Goal: Task Accomplishment & Management: Manage account settings

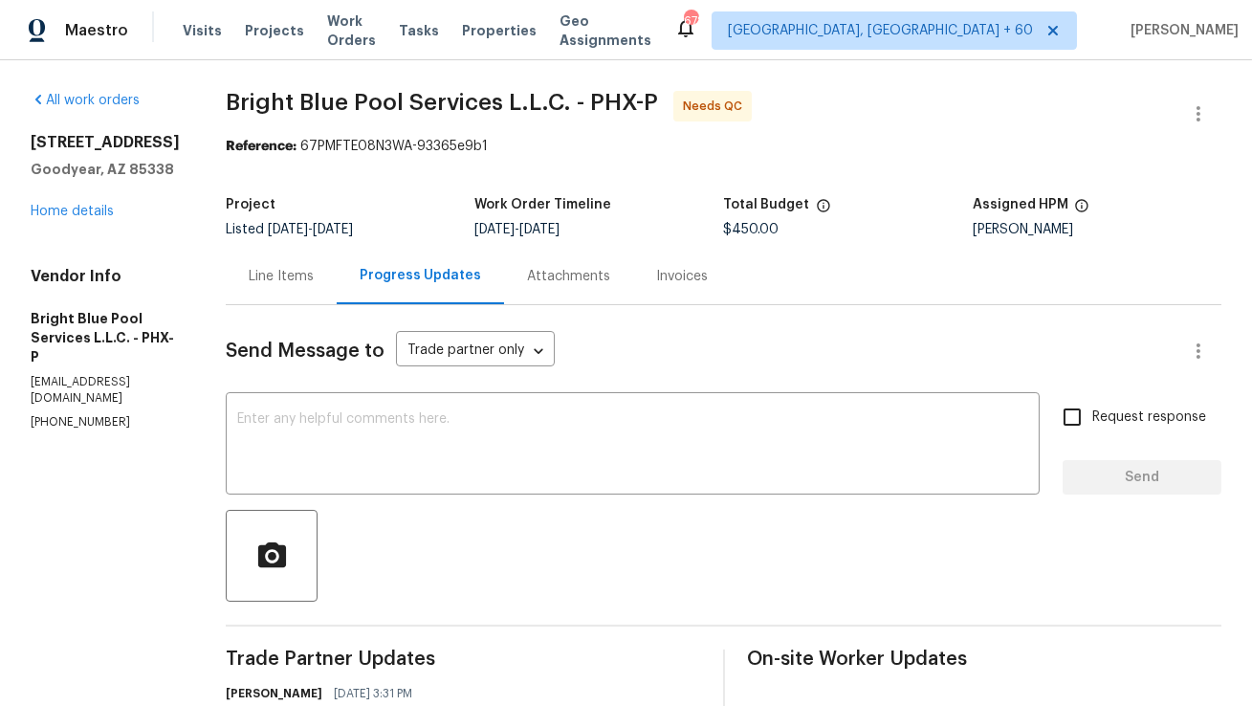
click at [288, 284] on div "Line Items" at bounding box center [281, 276] width 65 height 19
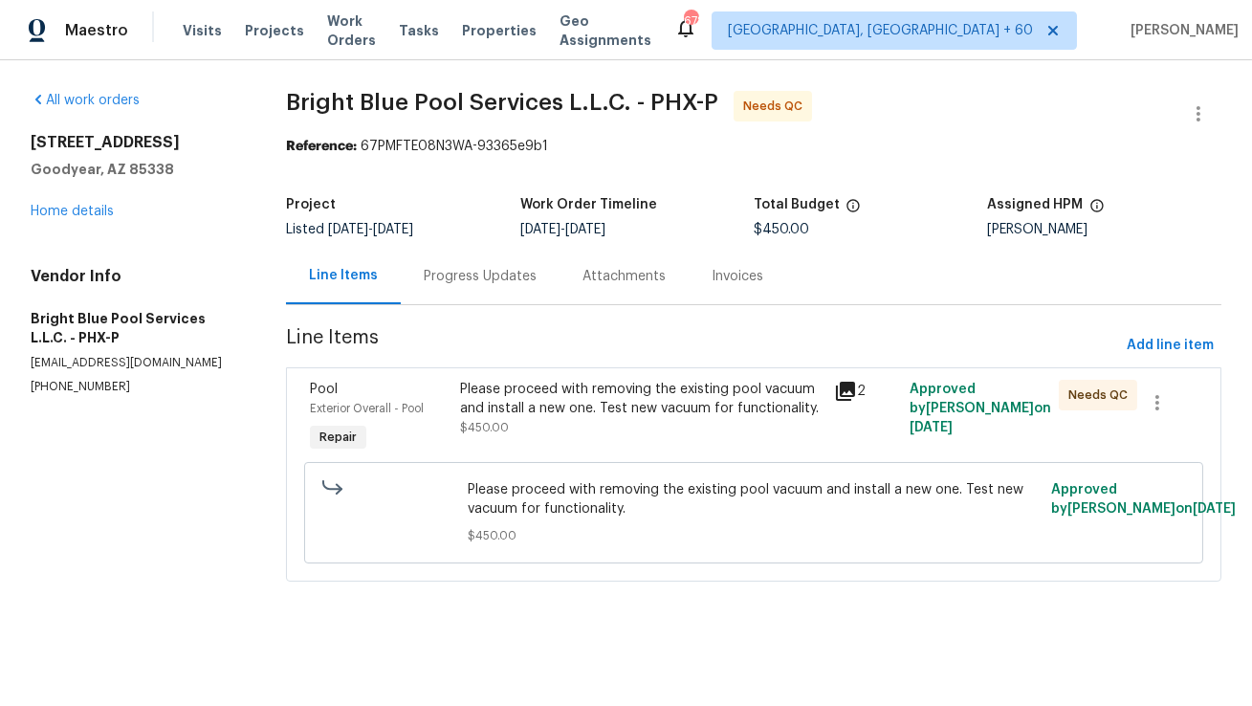
click at [546, 413] on div "Please proceed with removing the existing pool vacuum and install a new one. Te…" at bounding box center [641, 399] width 363 height 38
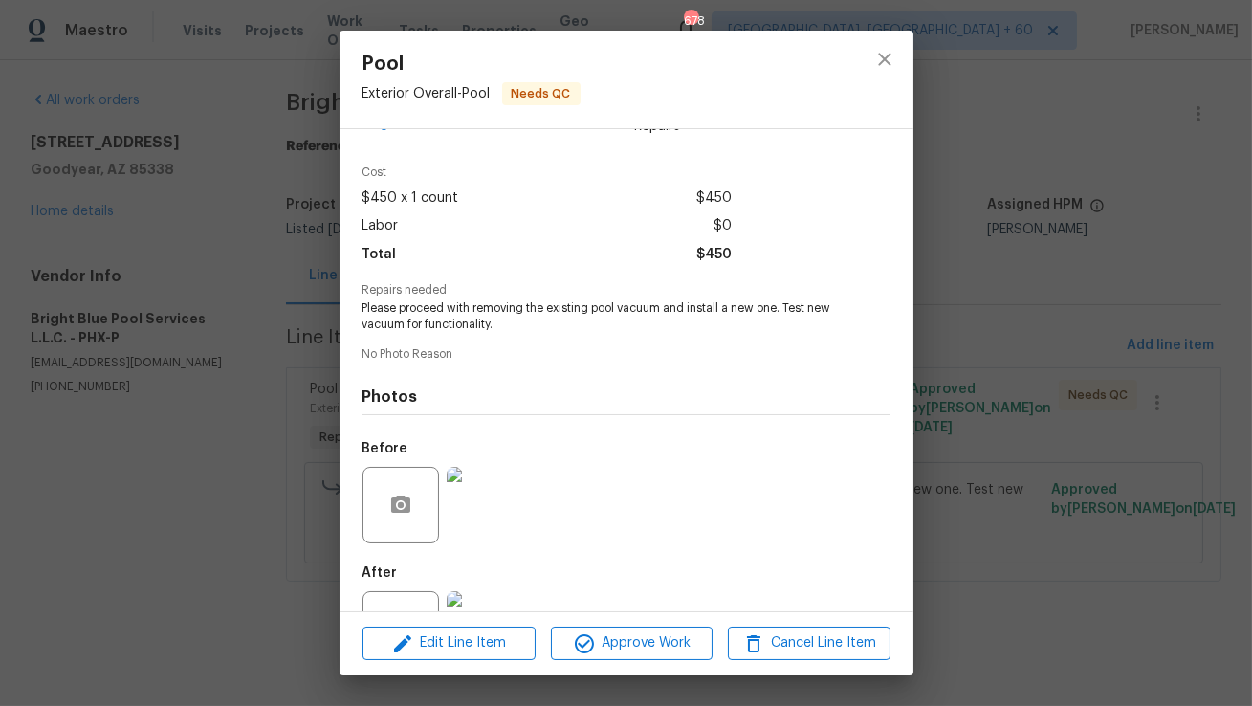
scroll to position [128, 0]
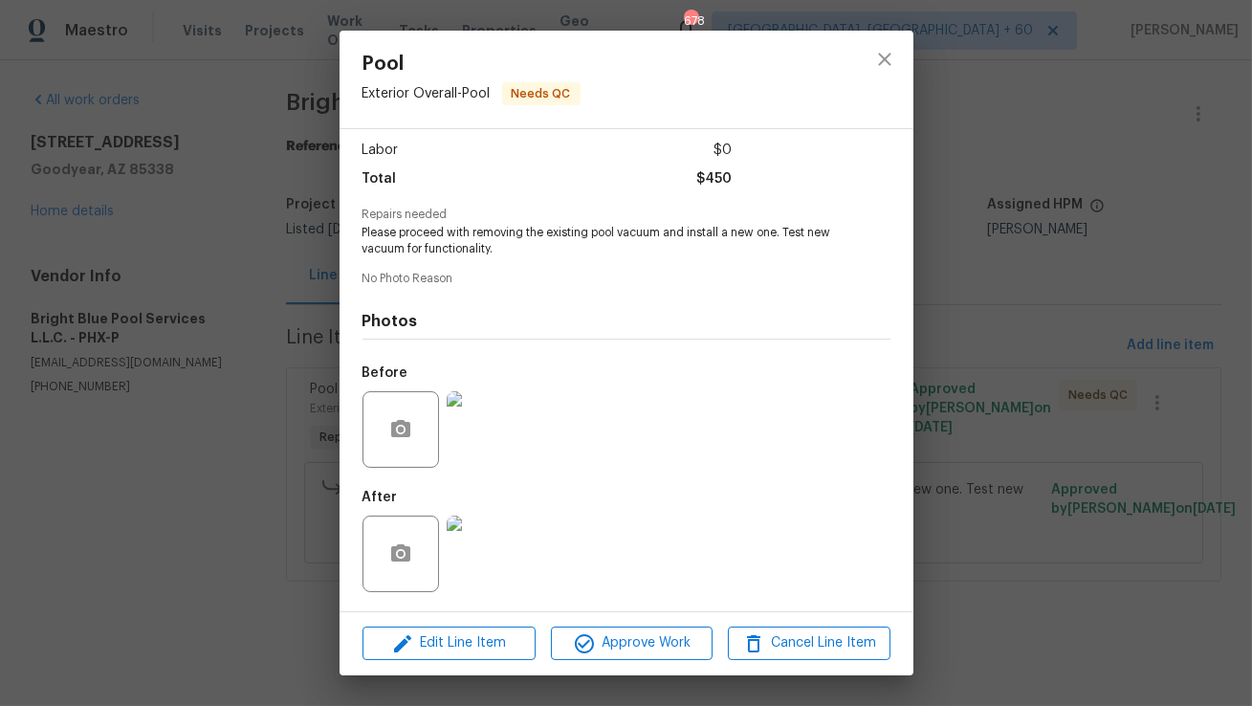
click at [485, 543] on img at bounding box center [485, 553] width 77 height 77
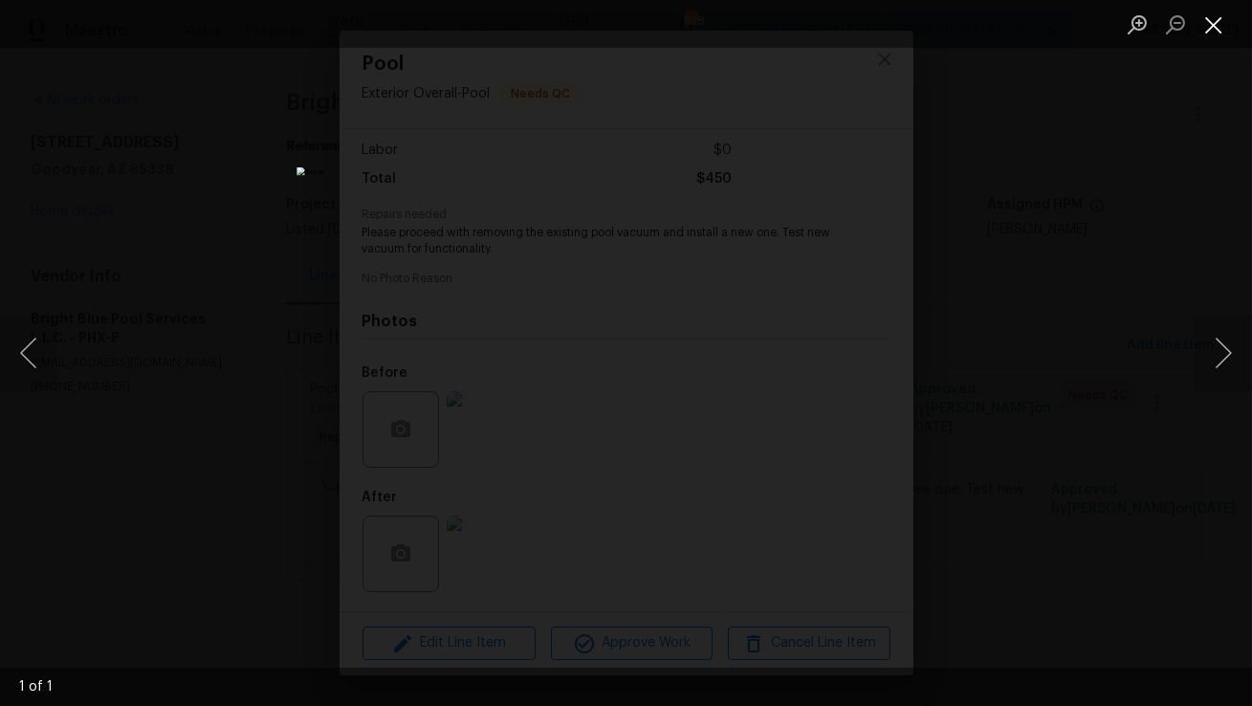
click at [1225, 26] on button "Close lightbox" at bounding box center [1214, 24] width 38 height 33
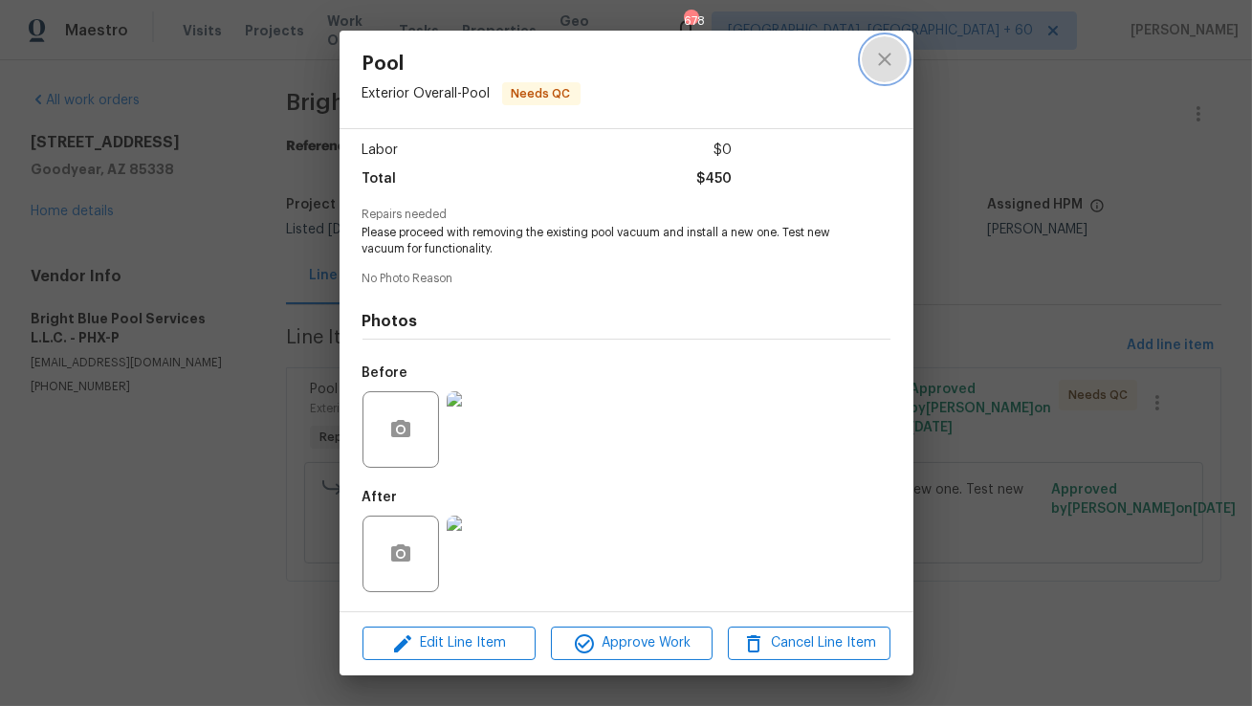
click at [873, 55] on icon "close" at bounding box center [884, 59] width 23 height 23
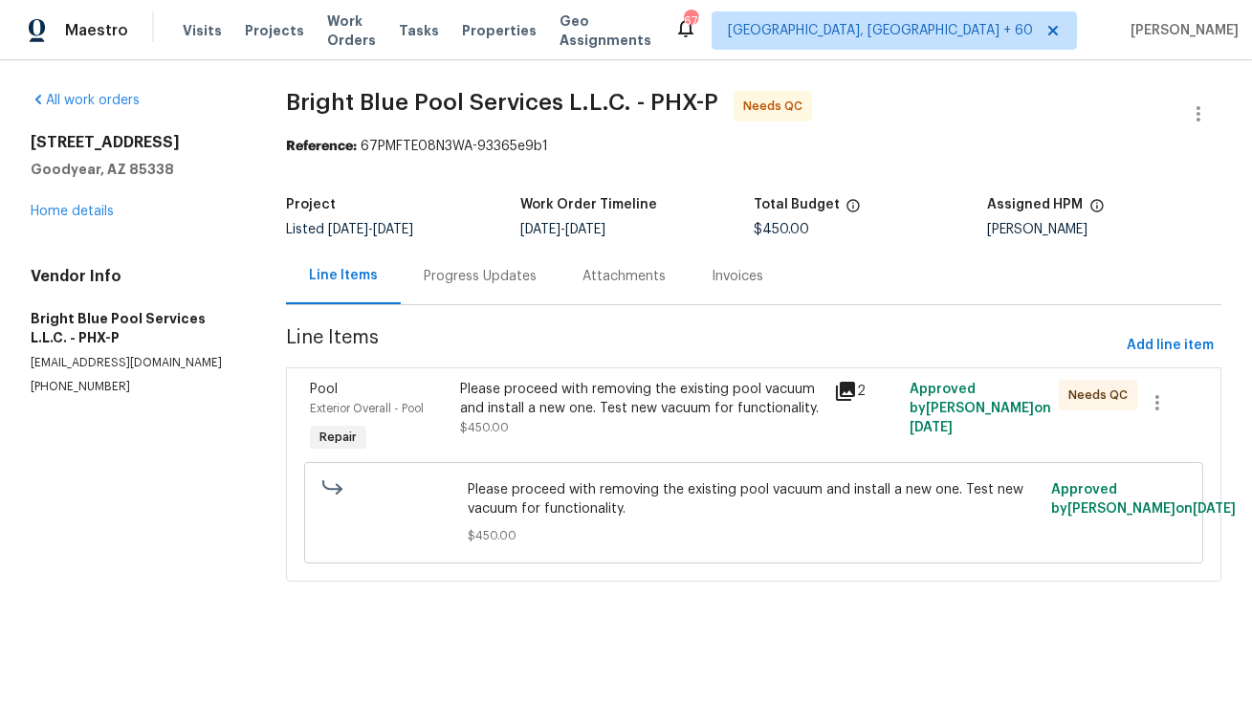
click at [535, 427] on div "Please proceed with removing the existing pool vacuum and install a new one. Te…" at bounding box center [641, 408] width 363 height 57
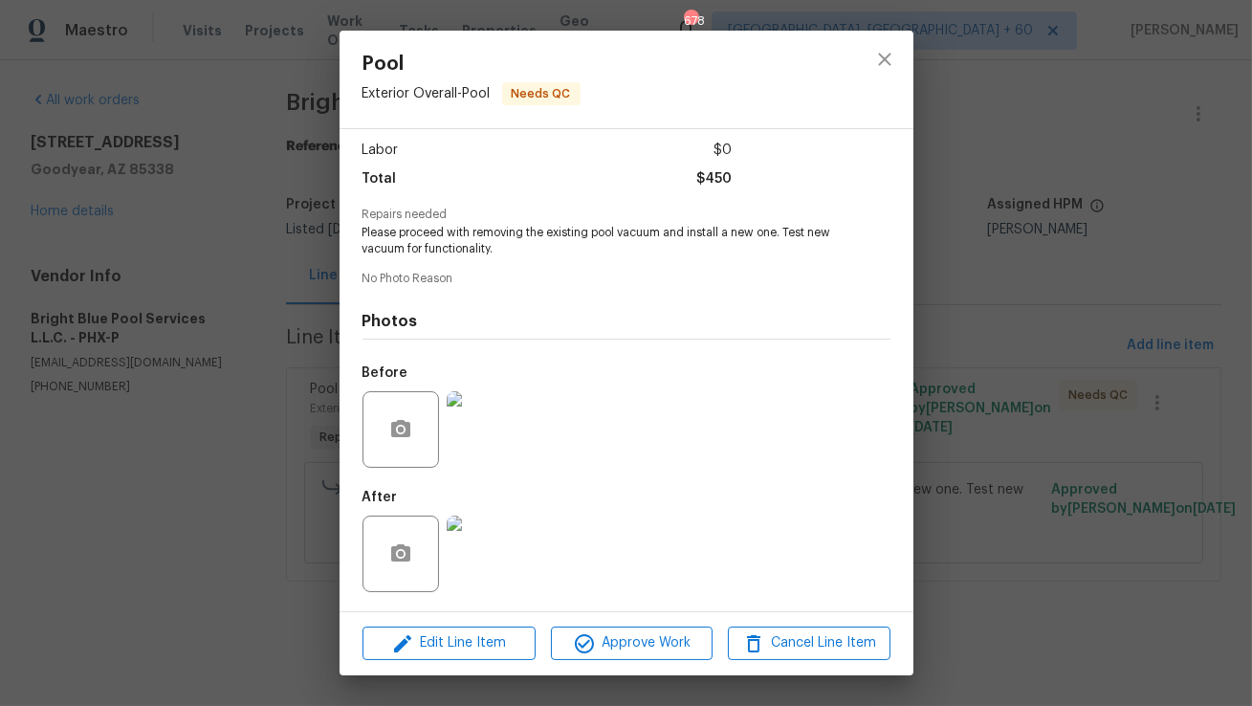
click at [477, 396] on img at bounding box center [485, 429] width 77 height 77
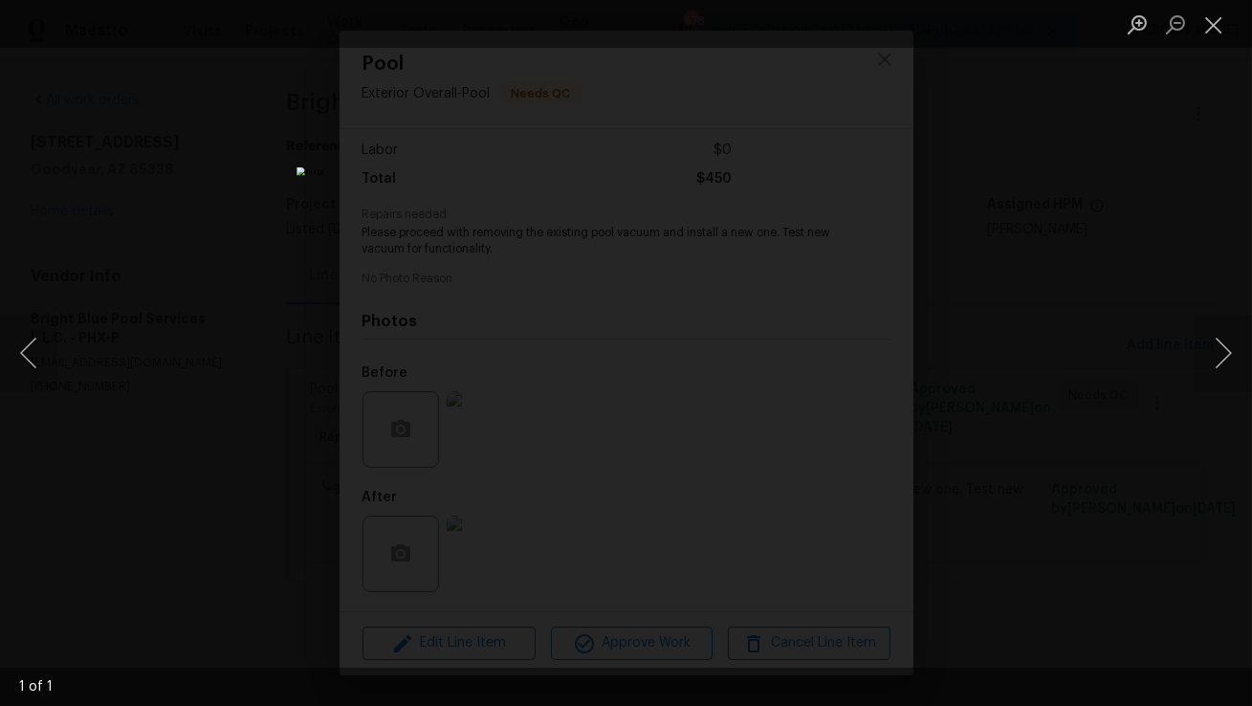
click at [1213, 41] on li "Lightbox" at bounding box center [1214, 24] width 38 height 48
click at [1207, 33] on button "Close lightbox" at bounding box center [1214, 24] width 38 height 33
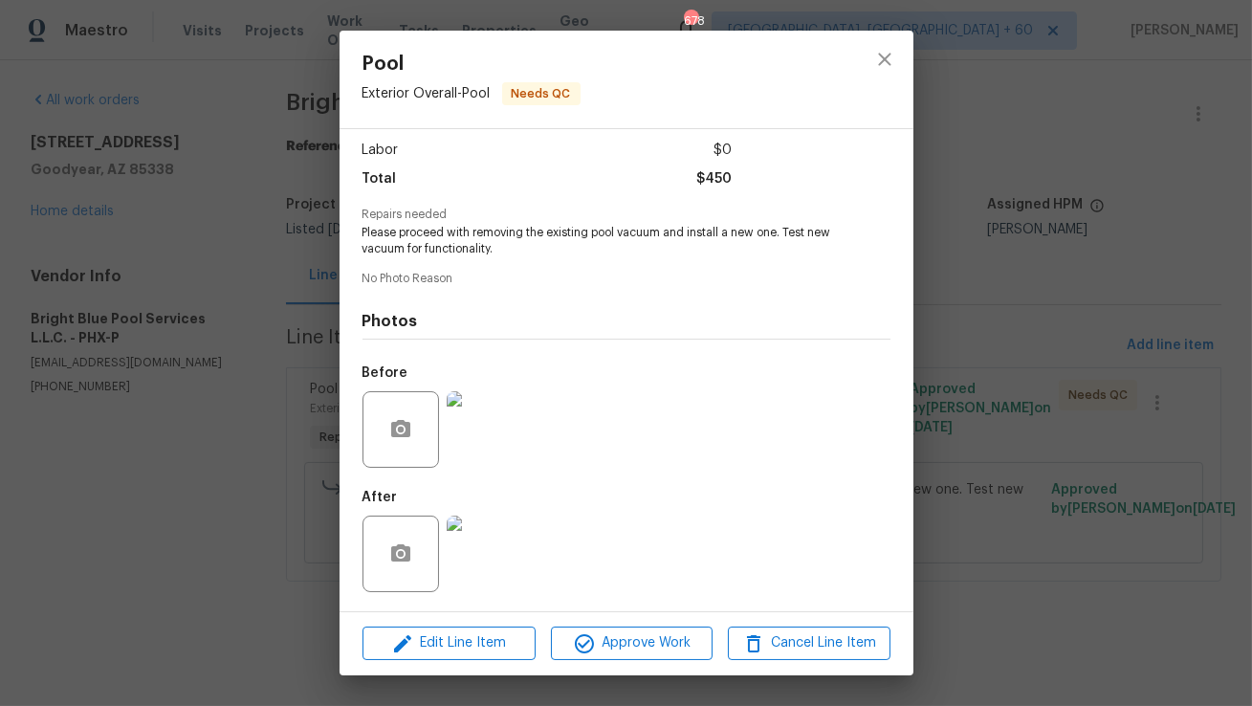
click at [493, 556] on img at bounding box center [485, 553] width 77 height 77
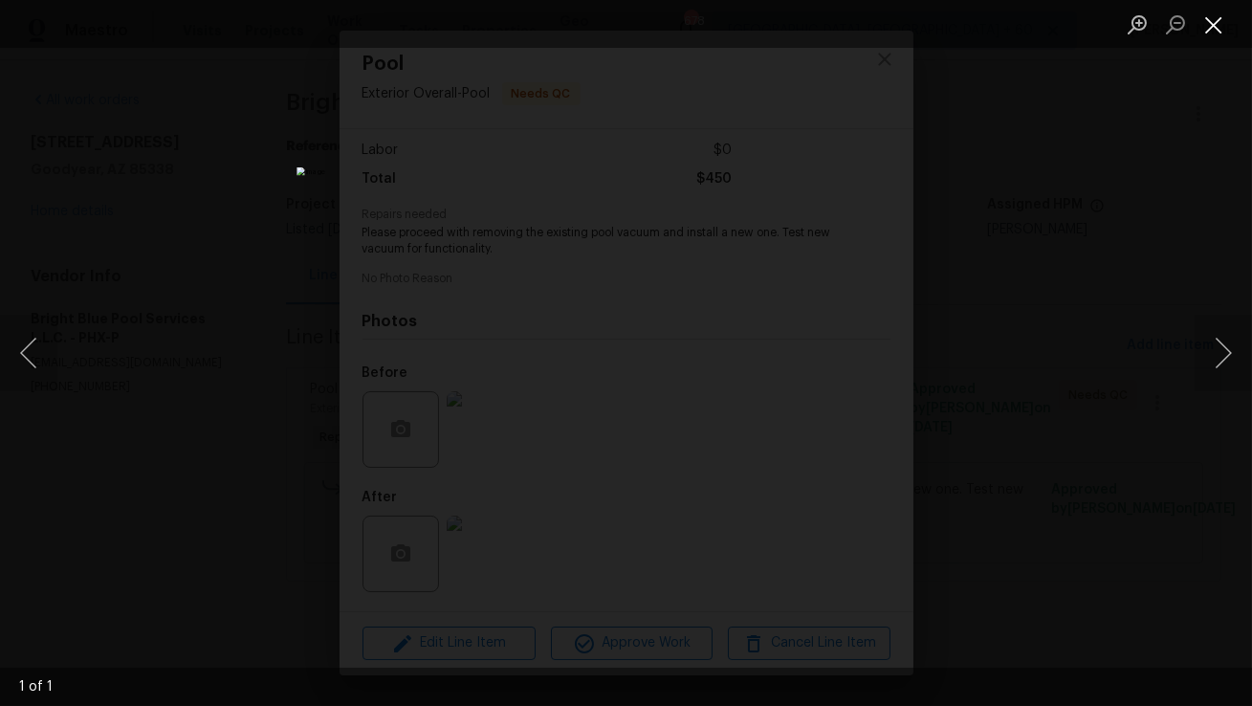
click at [1210, 29] on button "Close lightbox" at bounding box center [1214, 24] width 38 height 33
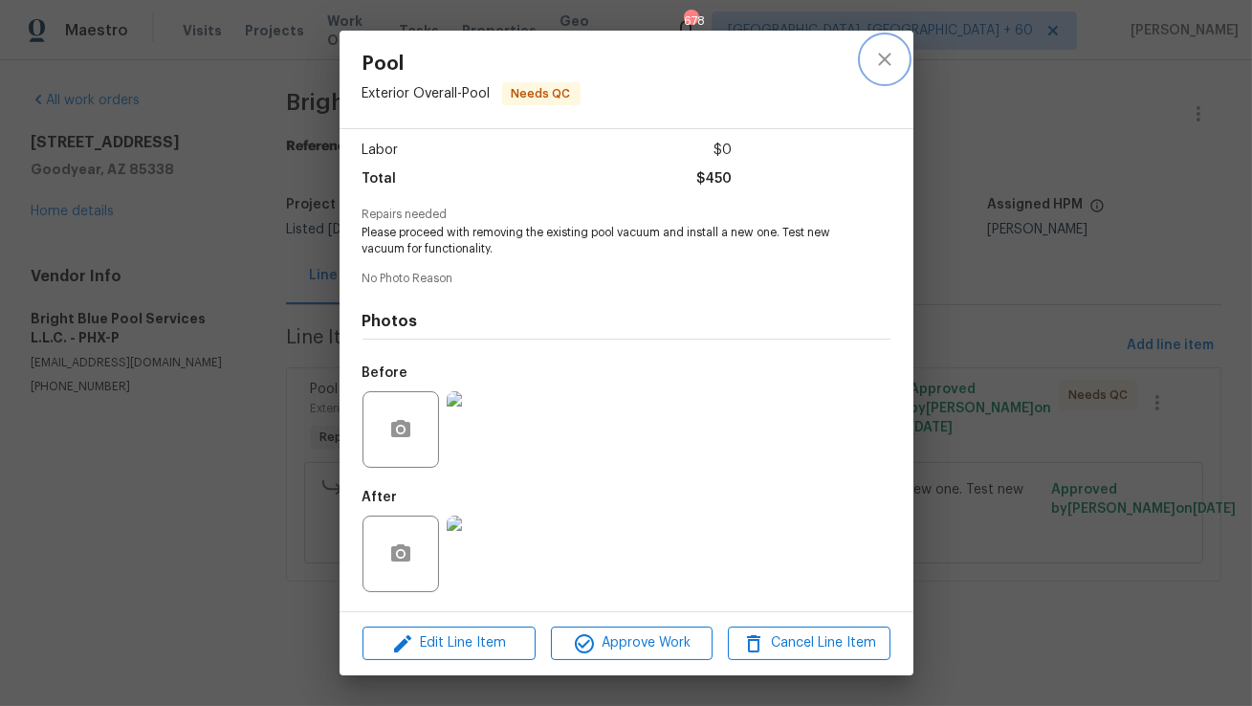
click at [890, 63] on icon "close" at bounding box center [884, 59] width 23 height 23
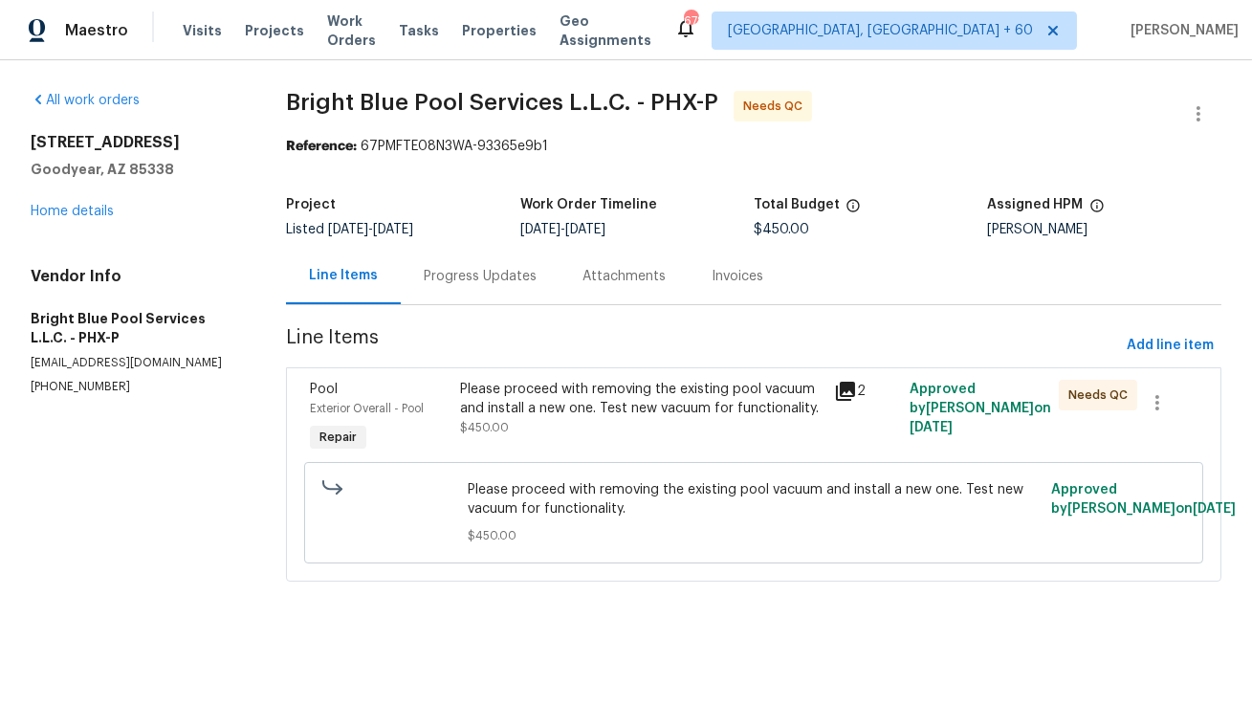
click at [482, 277] on div "Progress Updates" at bounding box center [480, 276] width 113 height 19
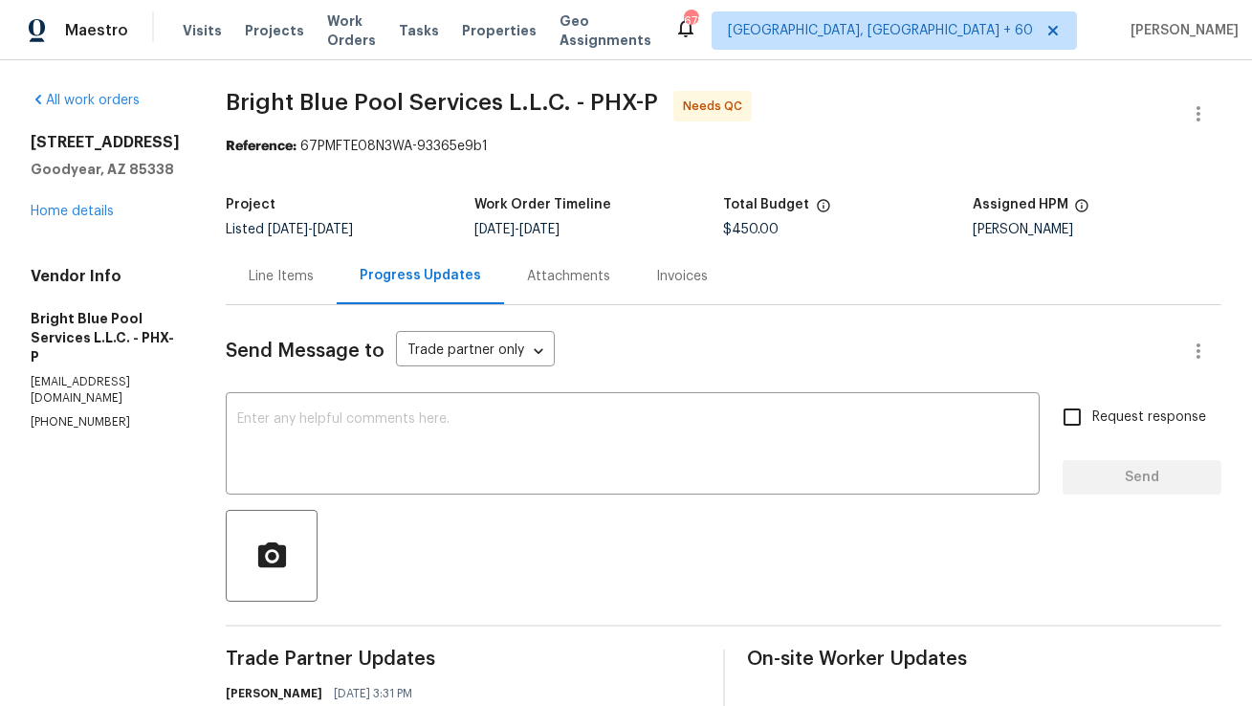
click at [264, 265] on div "Line Items" at bounding box center [281, 276] width 111 height 56
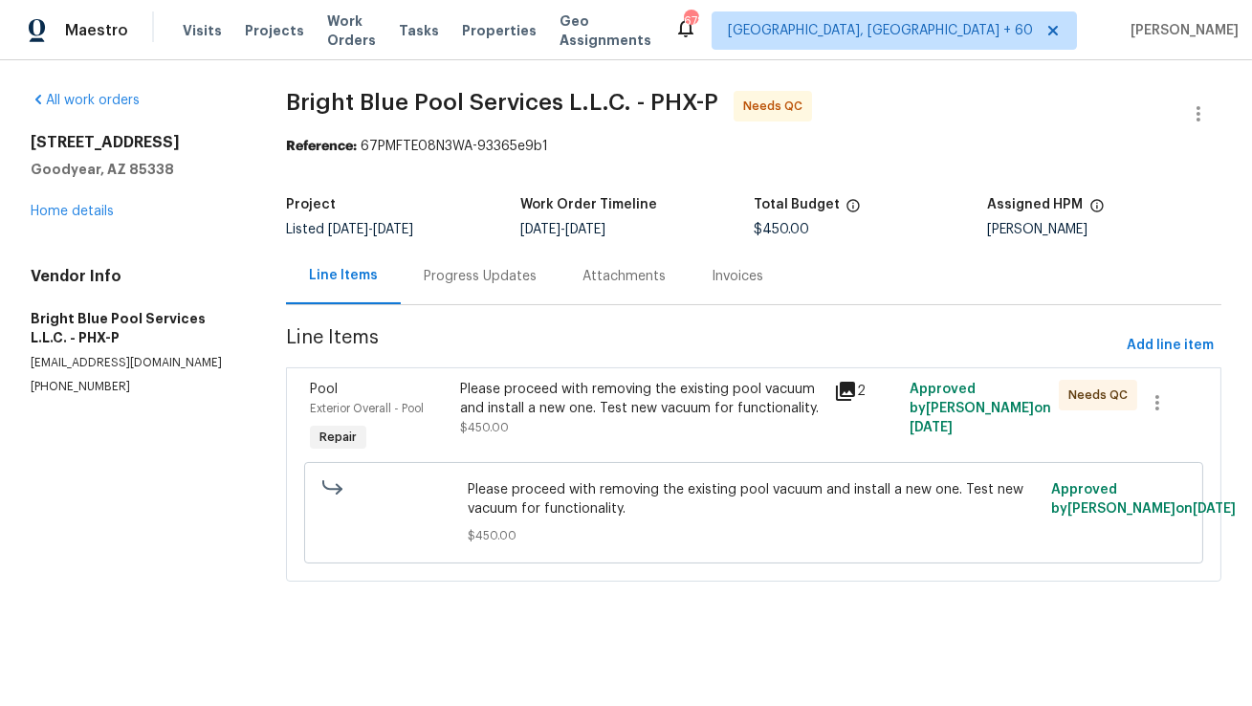
click at [509, 415] on div "Please proceed with removing the existing pool vacuum and install a new one. Te…" at bounding box center [641, 399] width 363 height 38
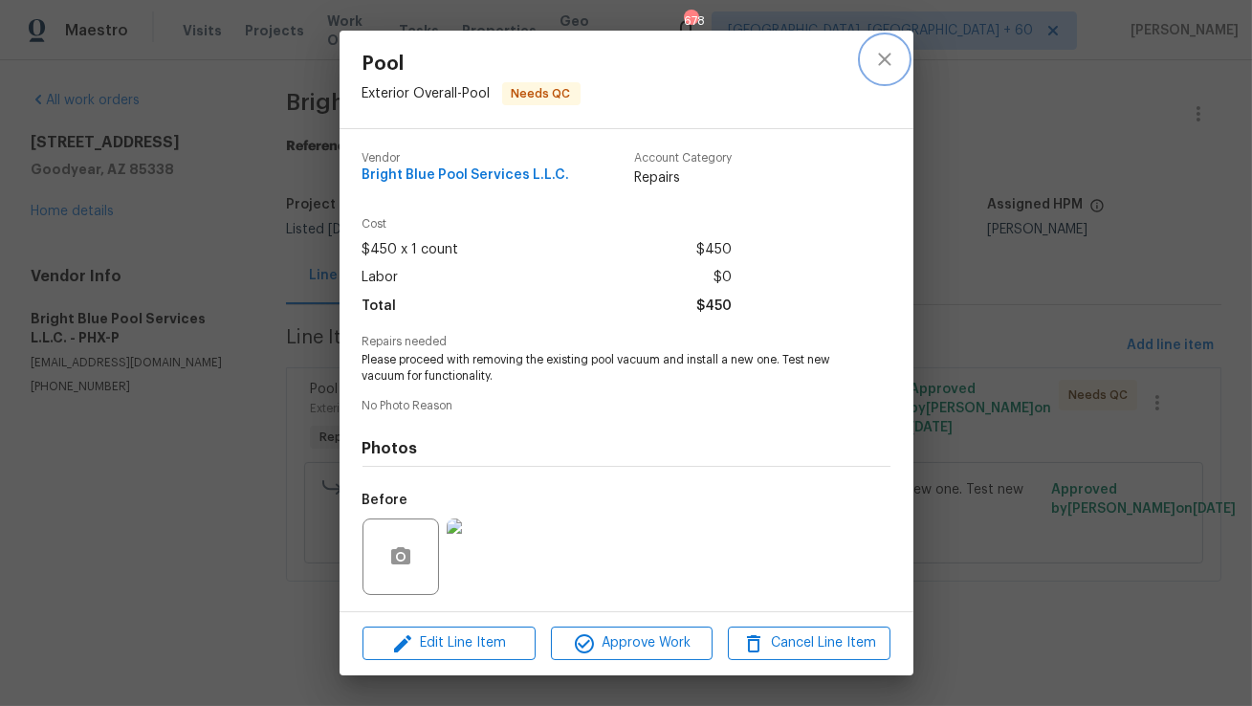
click at [888, 58] on icon "close" at bounding box center [884, 59] width 23 height 23
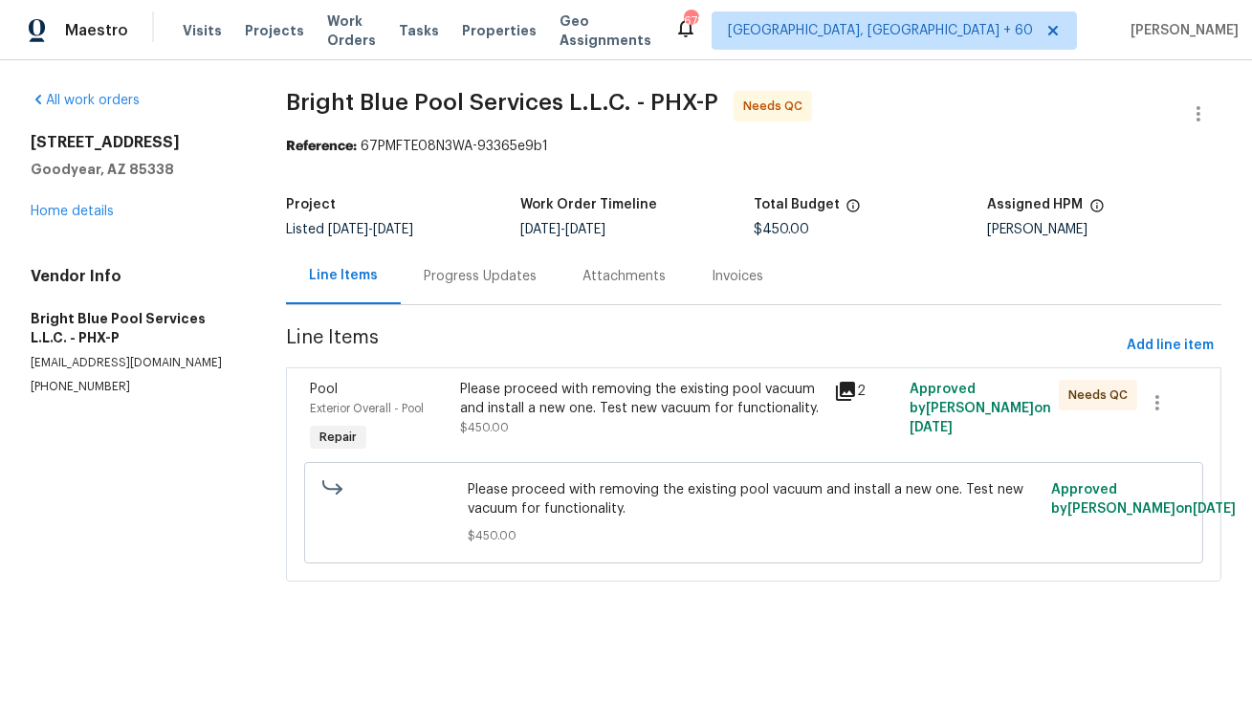
click at [497, 291] on div "Progress Updates" at bounding box center [480, 276] width 159 height 56
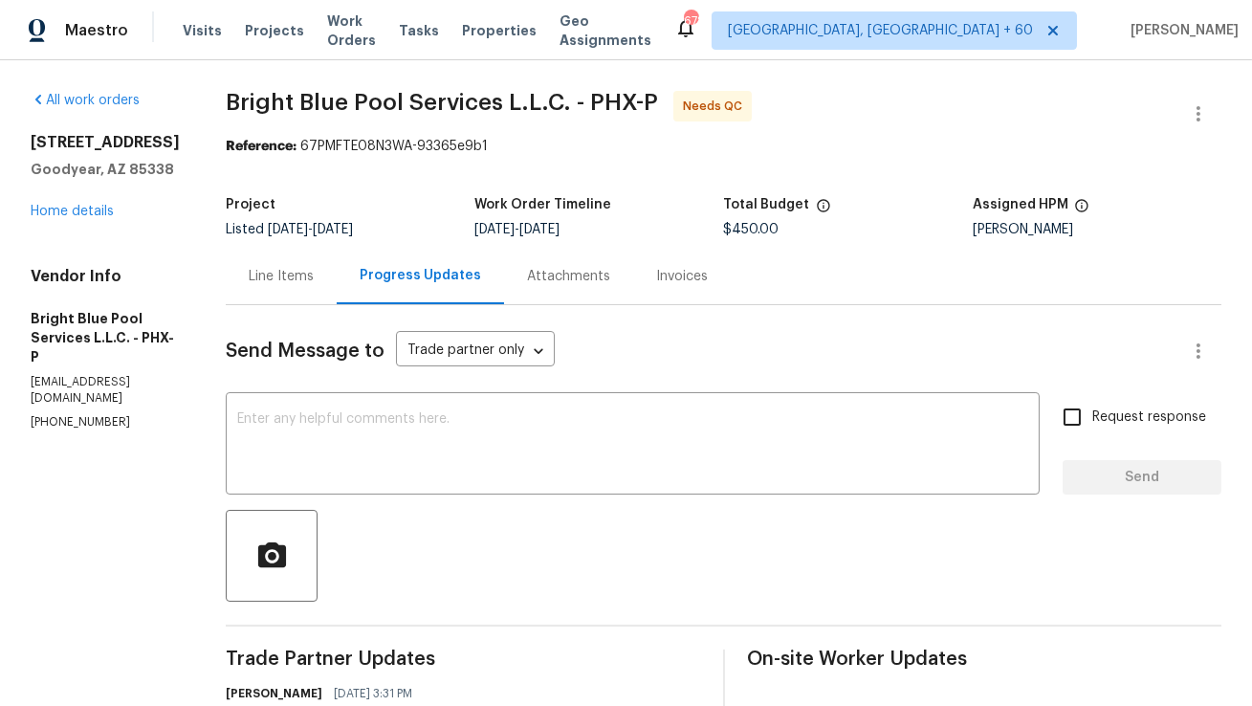
click at [292, 284] on div "Line Items" at bounding box center [281, 276] width 65 height 19
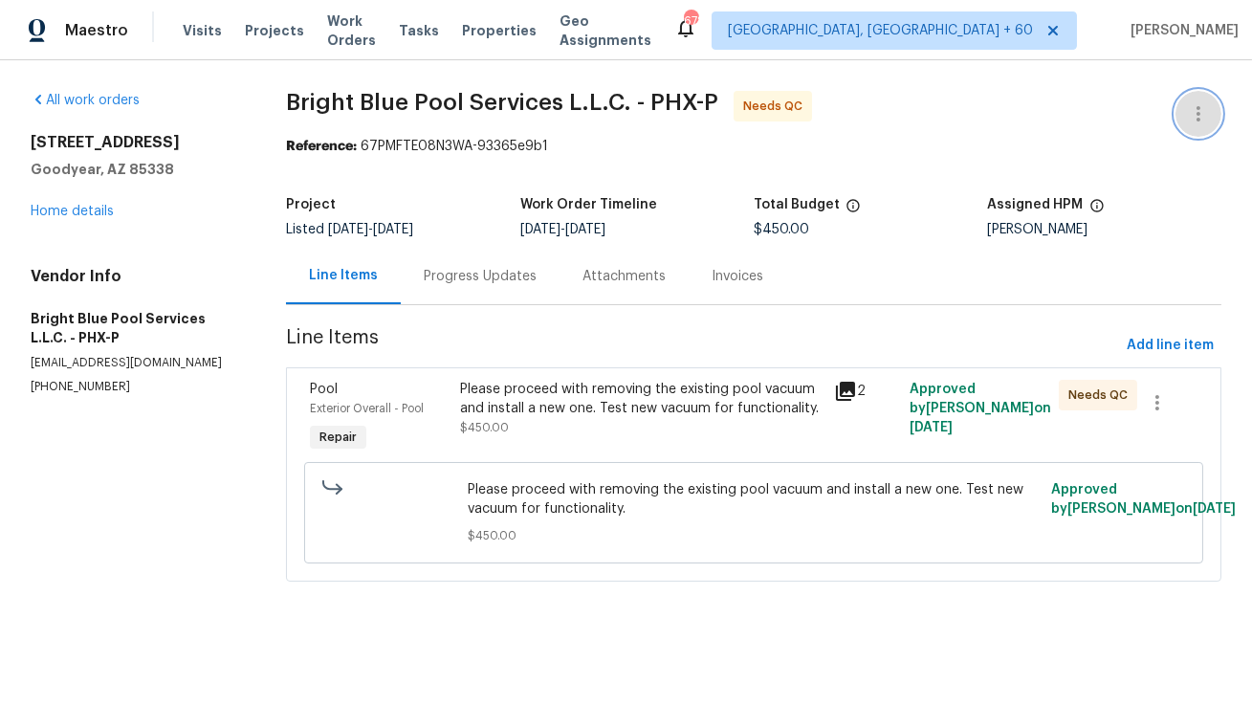
click at [1210, 121] on button "button" at bounding box center [1198, 114] width 46 height 46
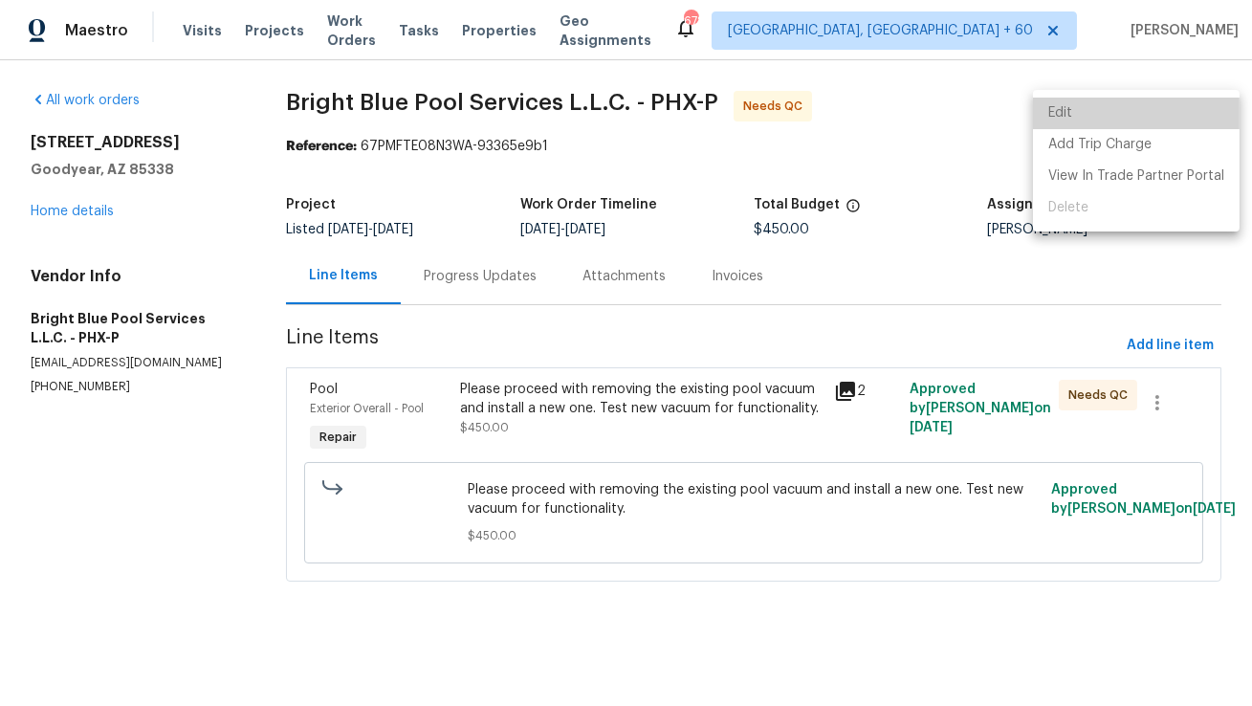
click at [1144, 121] on li "Edit" at bounding box center [1136, 114] width 207 height 32
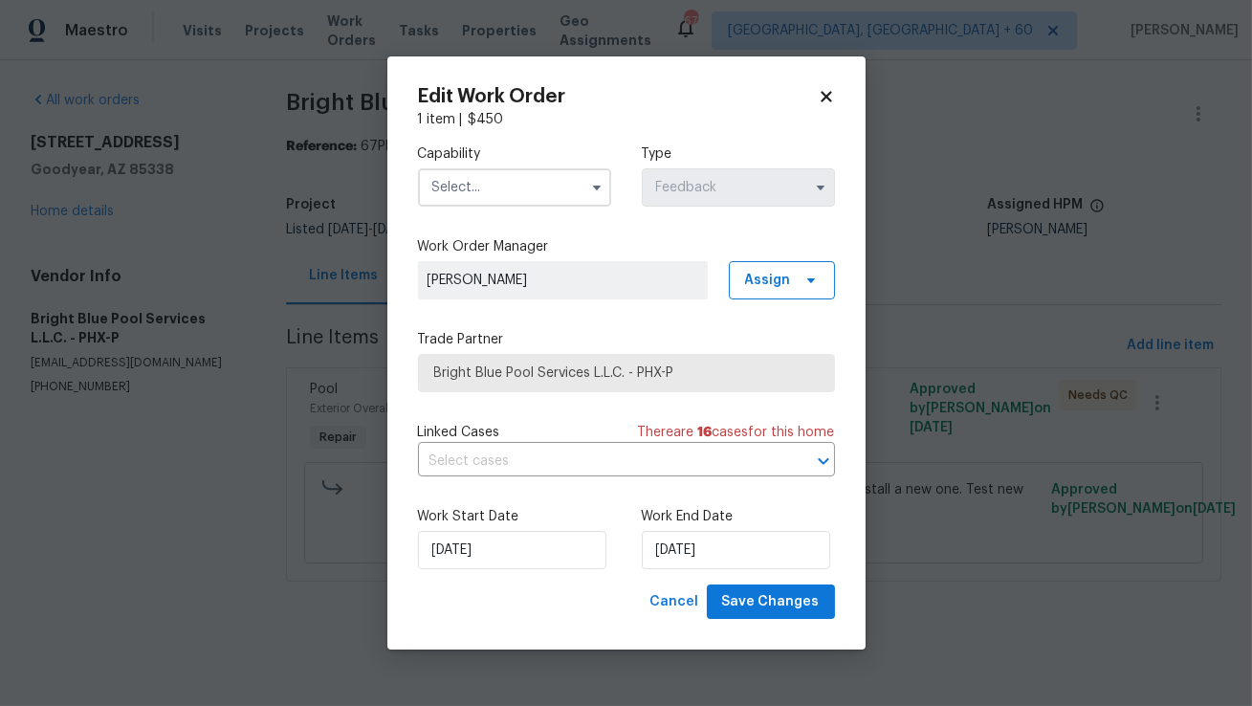
click at [606, 194] on span at bounding box center [596, 187] width 29 height 29
click at [591, 186] on icon "button" at bounding box center [596, 187] width 15 height 15
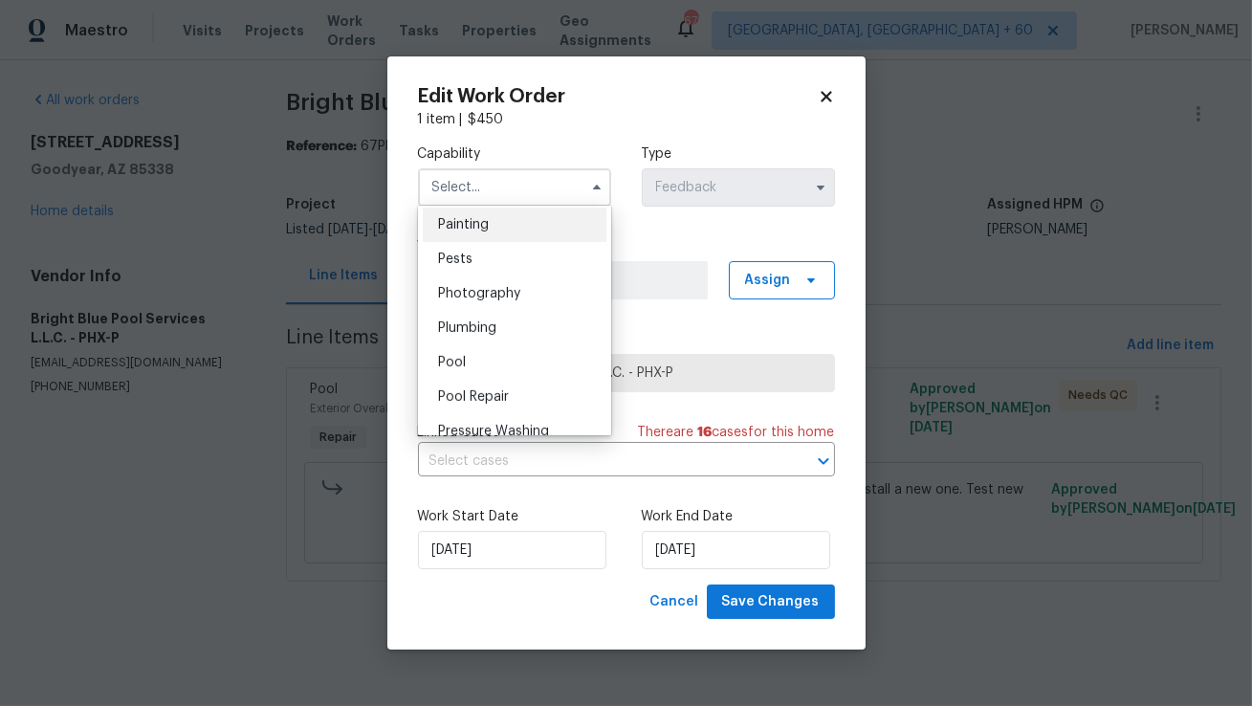
scroll to position [1611, 0]
click at [512, 368] on div "Pool" at bounding box center [515, 360] width 184 height 34
type input "Pool"
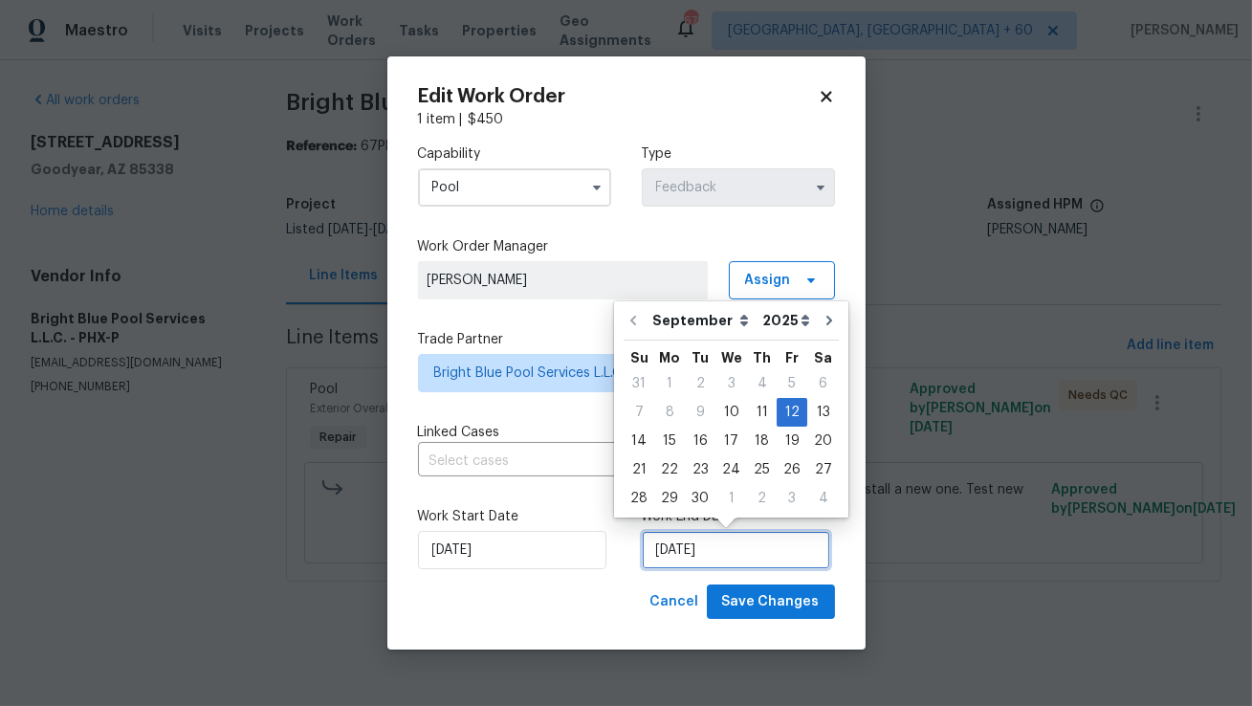
click at [667, 549] on input "12/09/2025" at bounding box center [736, 550] width 188 height 38
click at [671, 438] on div "15" at bounding box center [669, 440] width 31 height 27
type input "15/09/2025"
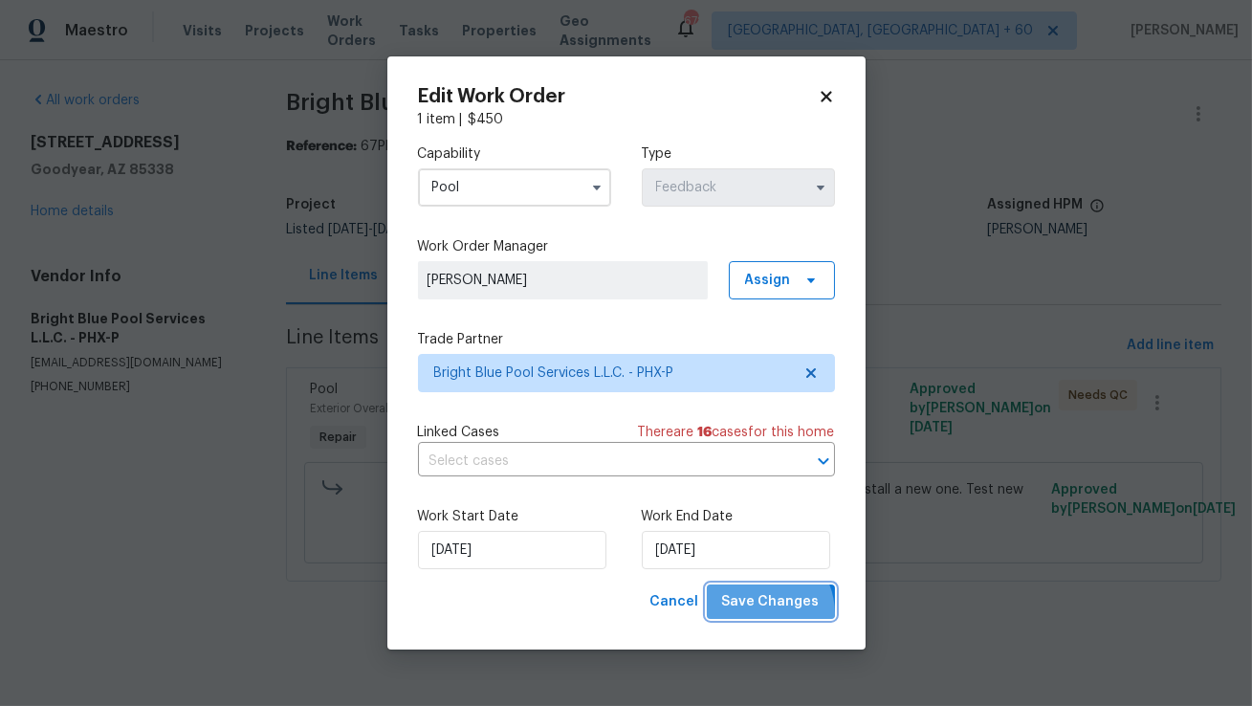
click at [764, 613] on span "Save Changes" at bounding box center [771, 602] width 98 height 24
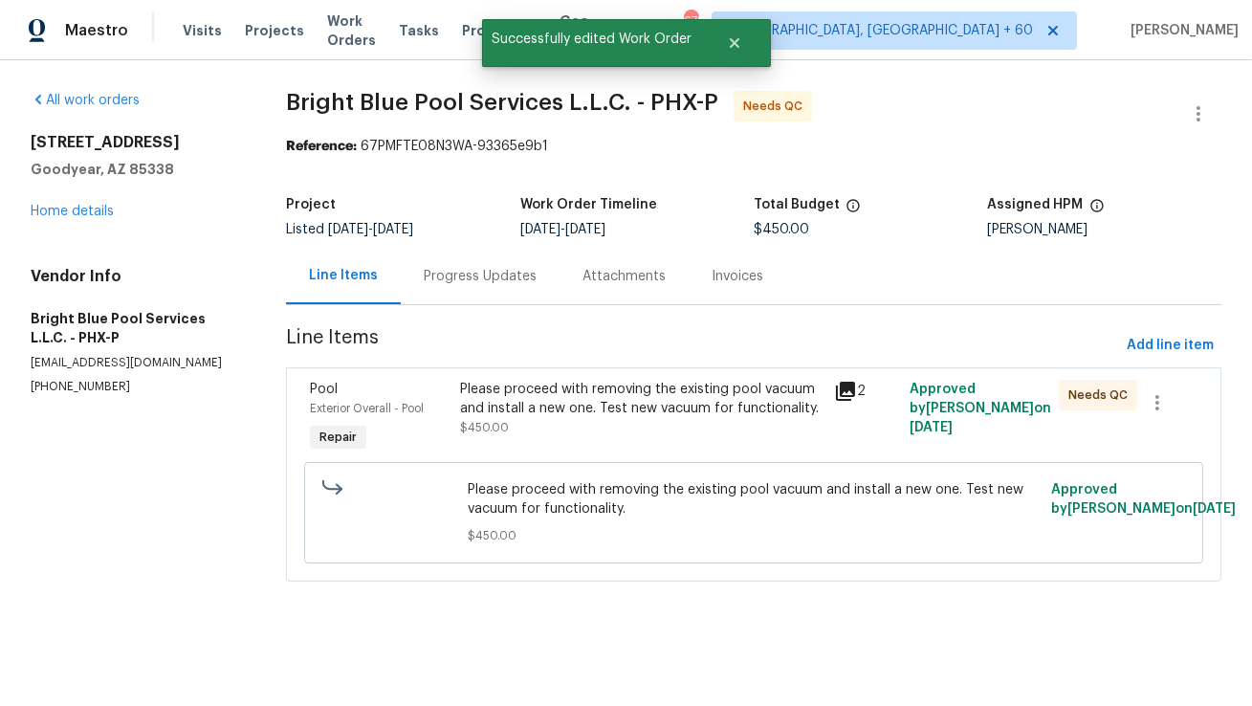
click at [592, 411] on div "Please proceed with removing the existing pool vacuum and install a new one. Te…" at bounding box center [641, 399] width 363 height 38
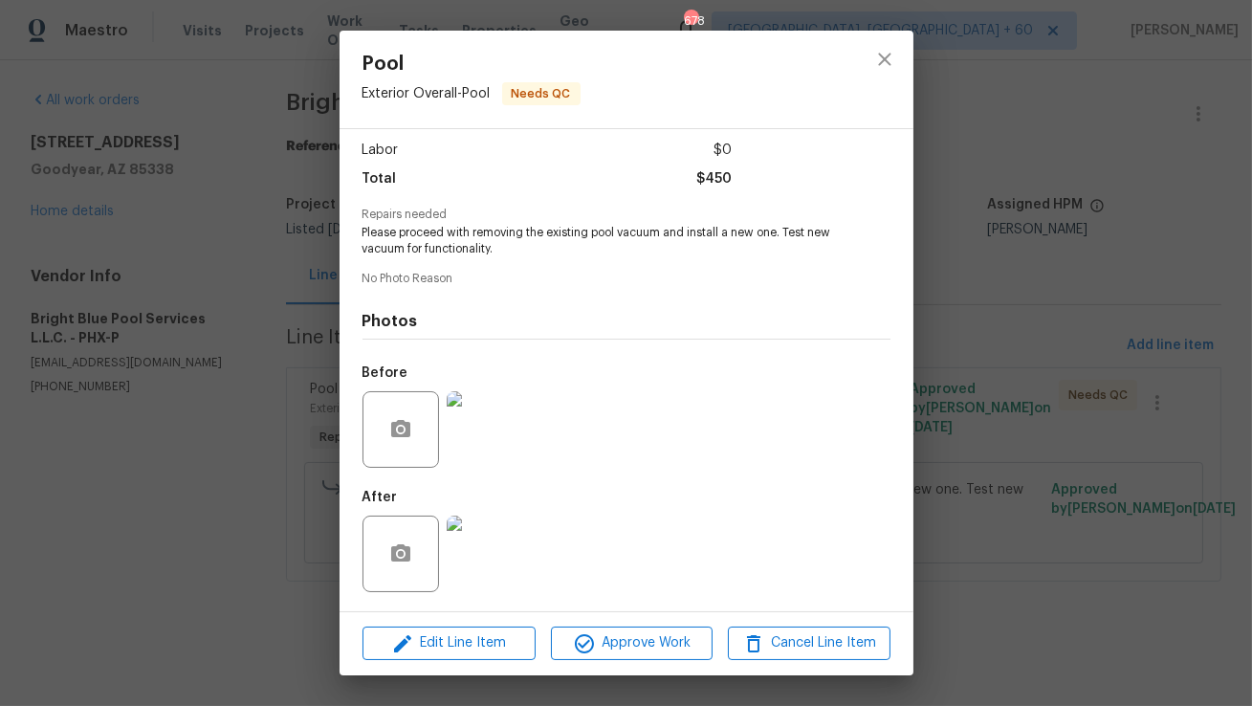
scroll to position [0, 0]
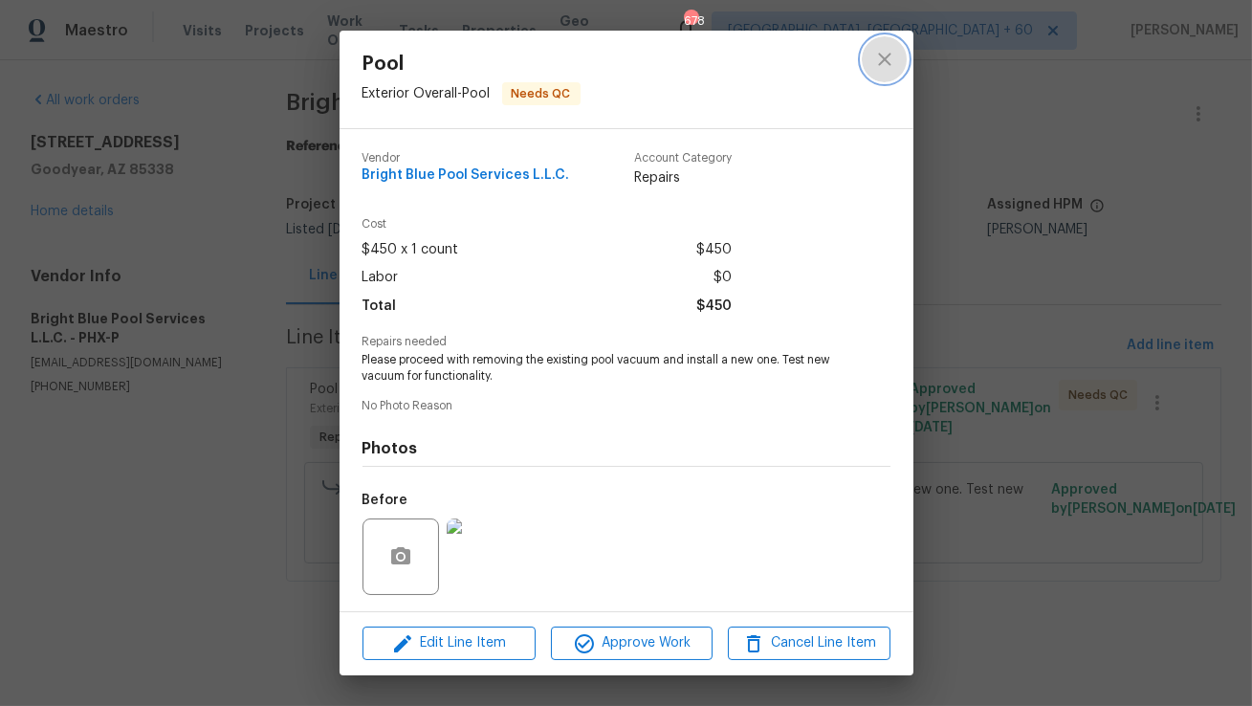
click at [876, 56] on icon "close" at bounding box center [884, 59] width 23 height 23
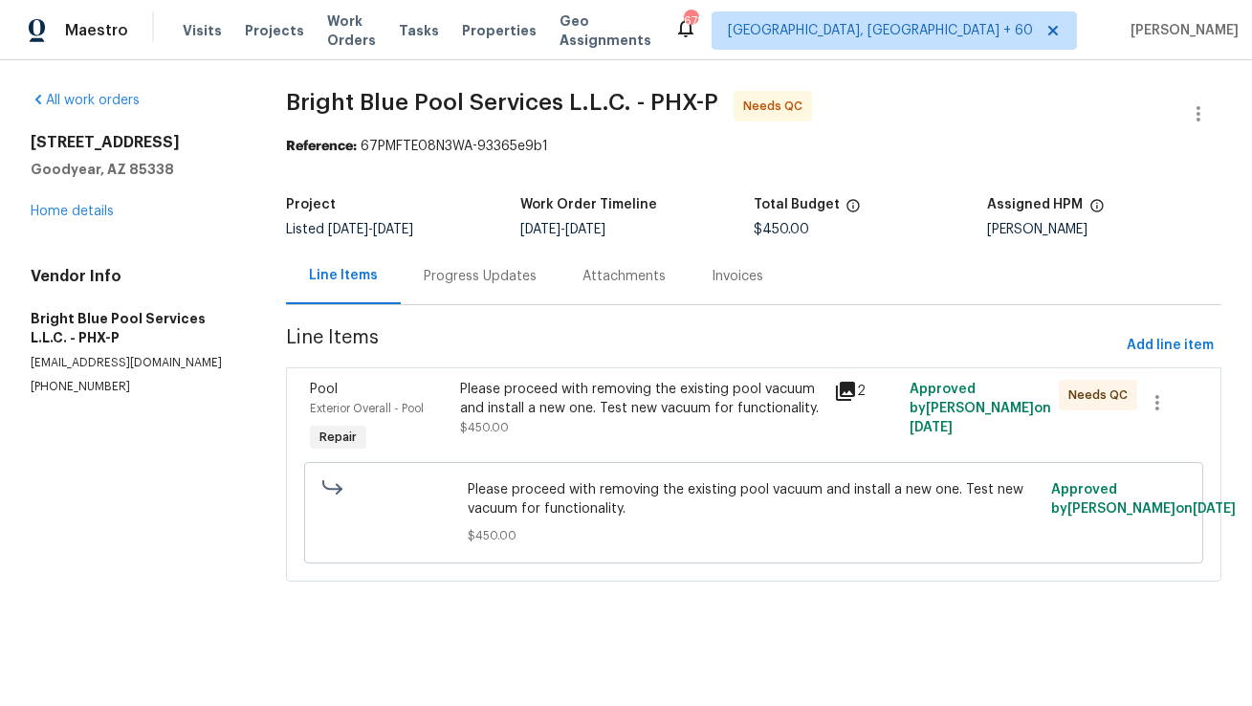
click at [553, 419] on div "Please proceed with removing the existing pool vacuum and install a new one. Te…" at bounding box center [641, 408] width 363 height 57
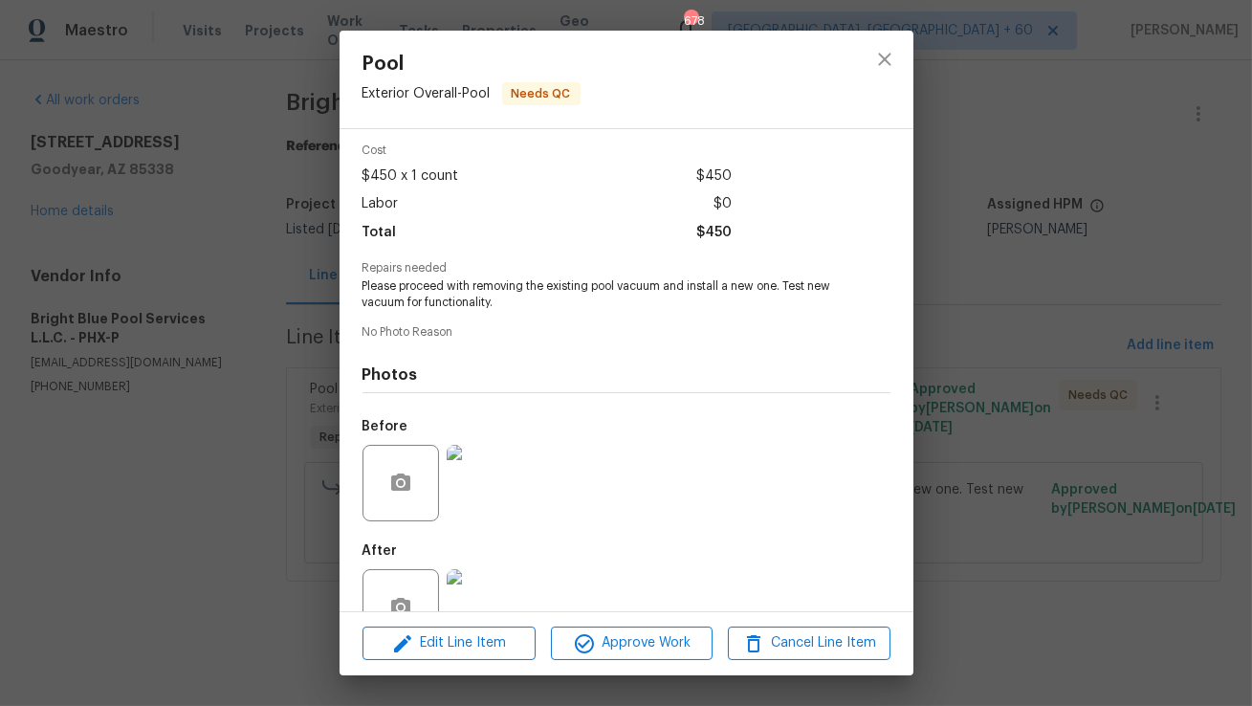
scroll to position [128, 0]
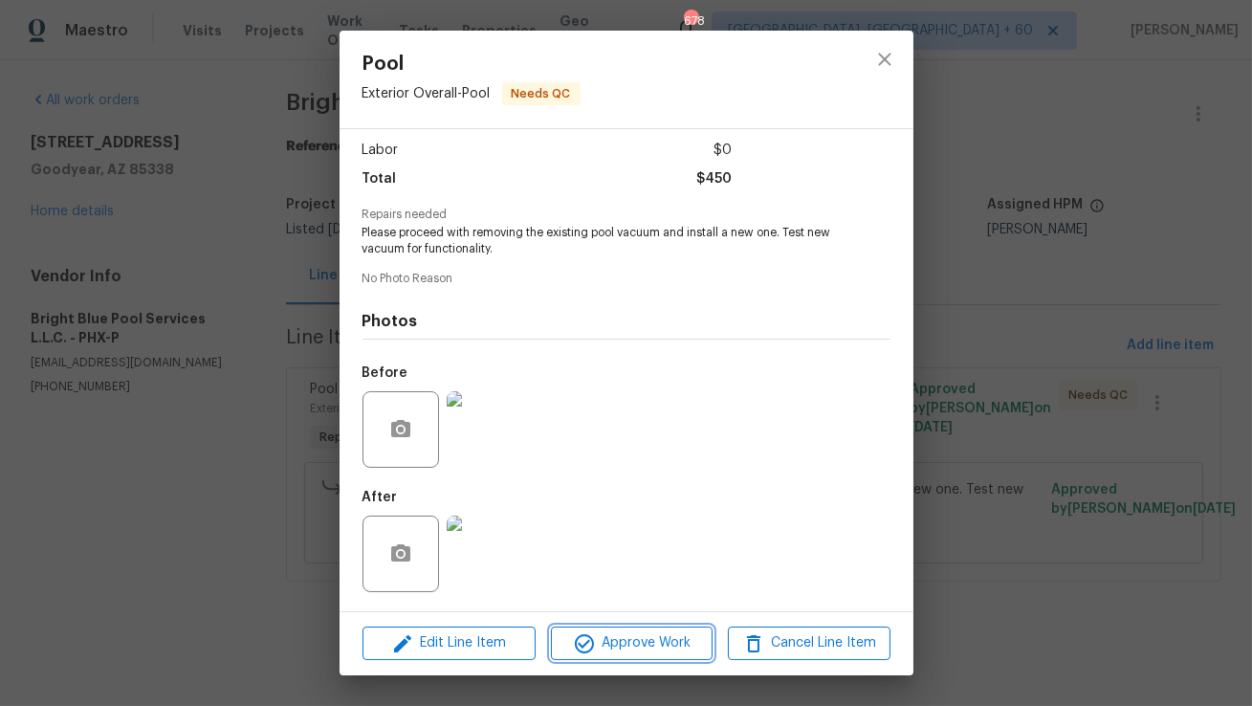
click at [611, 637] on span "Approve Work" at bounding box center [632, 643] width 150 height 24
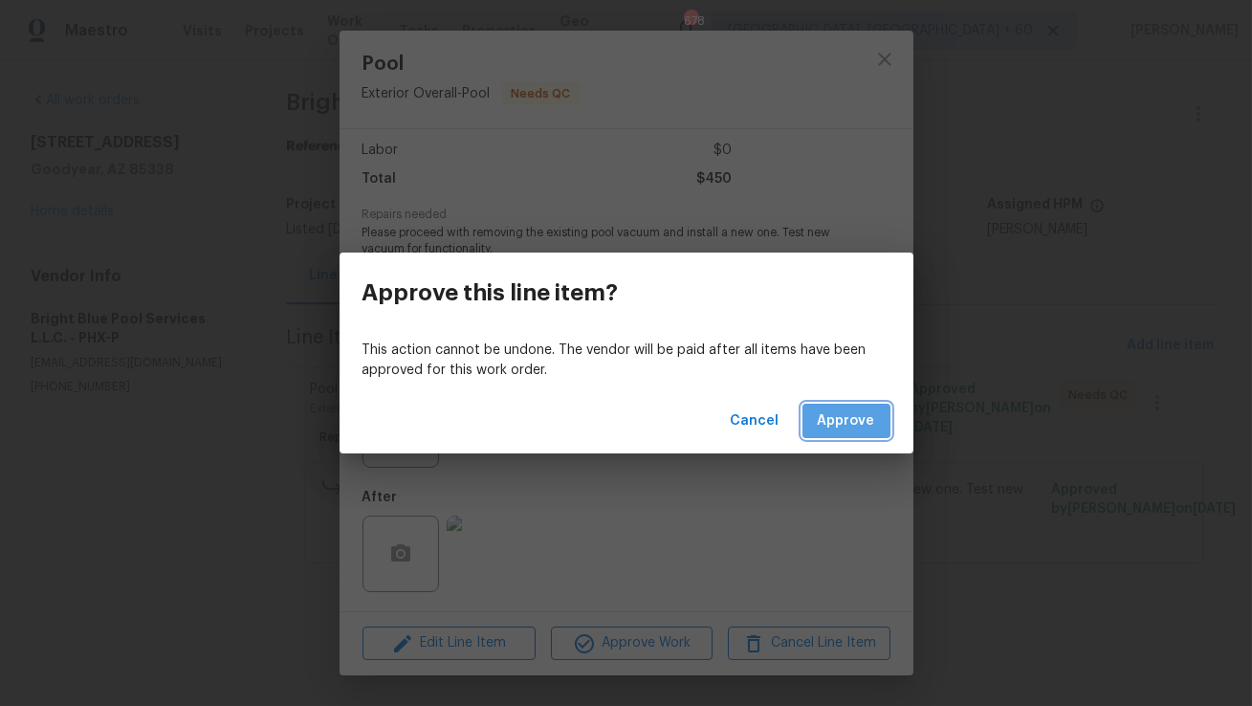
click at [863, 410] on span "Approve" at bounding box center [846, 421] width 57 height 24
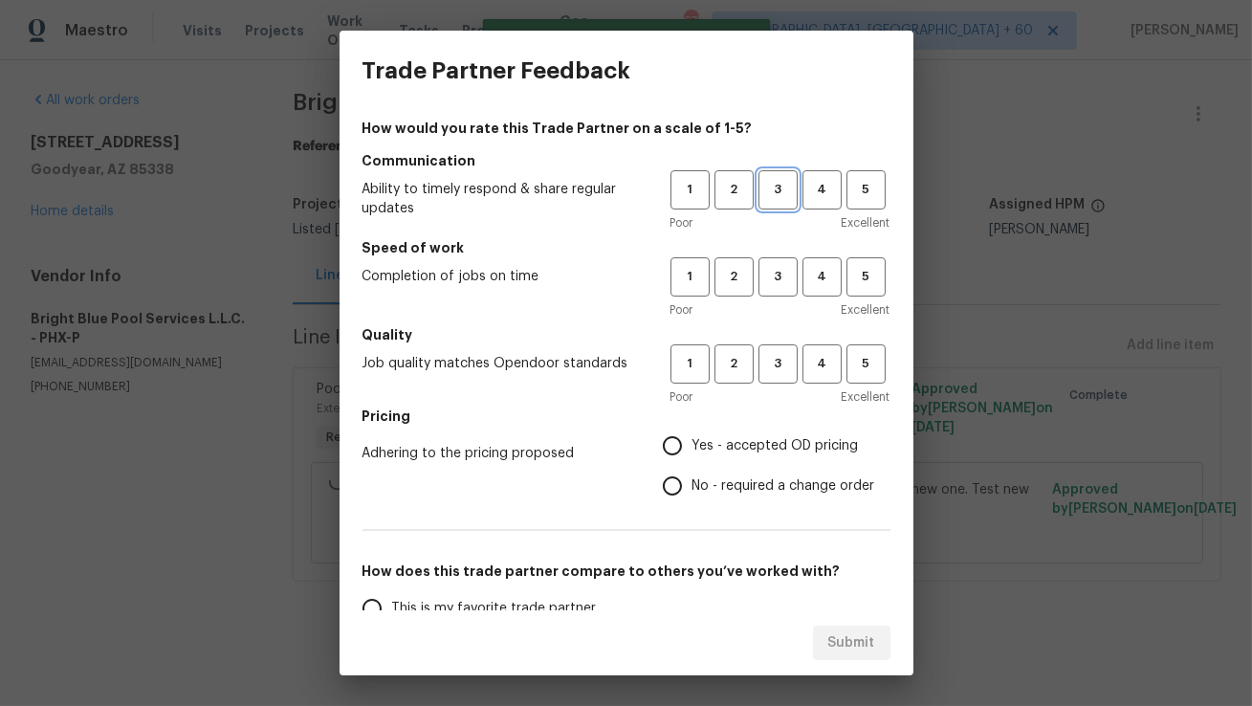
click at [767, 188] on span "3" at bounding box center [777, 190] width 35 height 22
click at [771, 300] on div "Poor Excellent" at bounding box center [780, 309] width 220 height 19
click at [785, 261] on button "3" at bounding box center [777, 276] width 39 height 39
click at [781, 375] on button "3" at bounding box center [777, 363] width 39 height 39
click at [678, 451] on input "Yes - accepted OD pricing" at bounding box center [672, 446] width 40 height 40
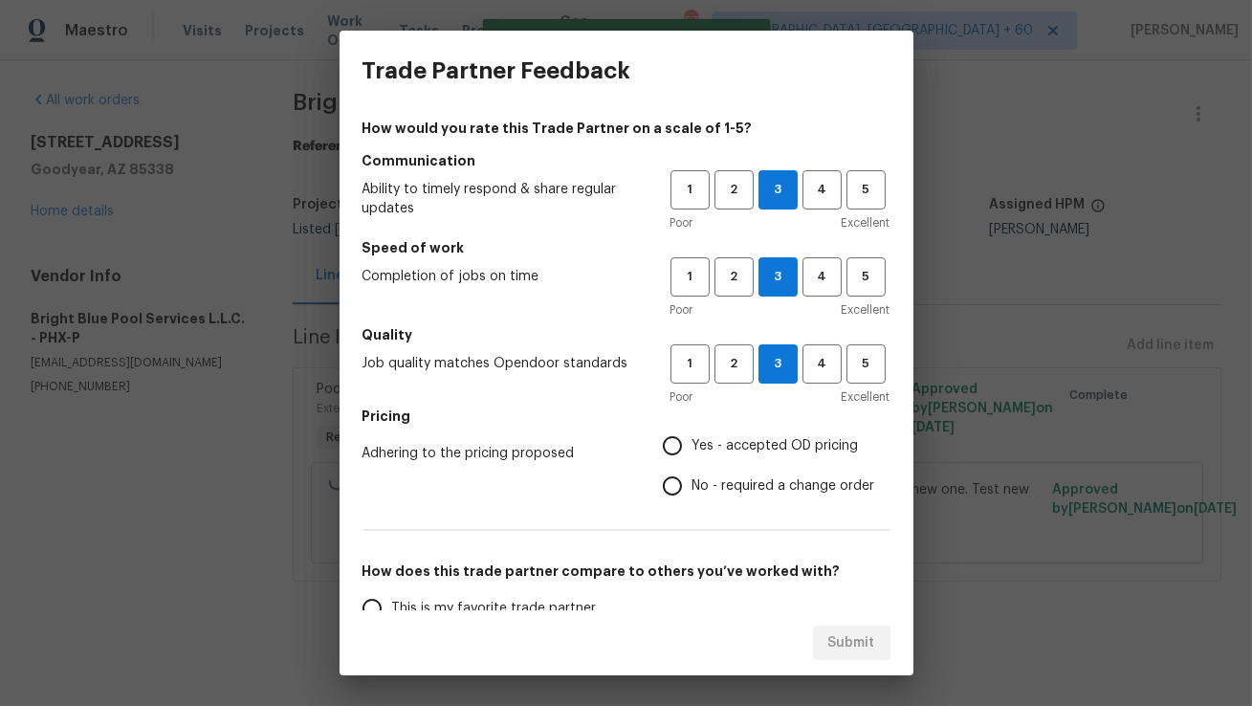
radio input "true"
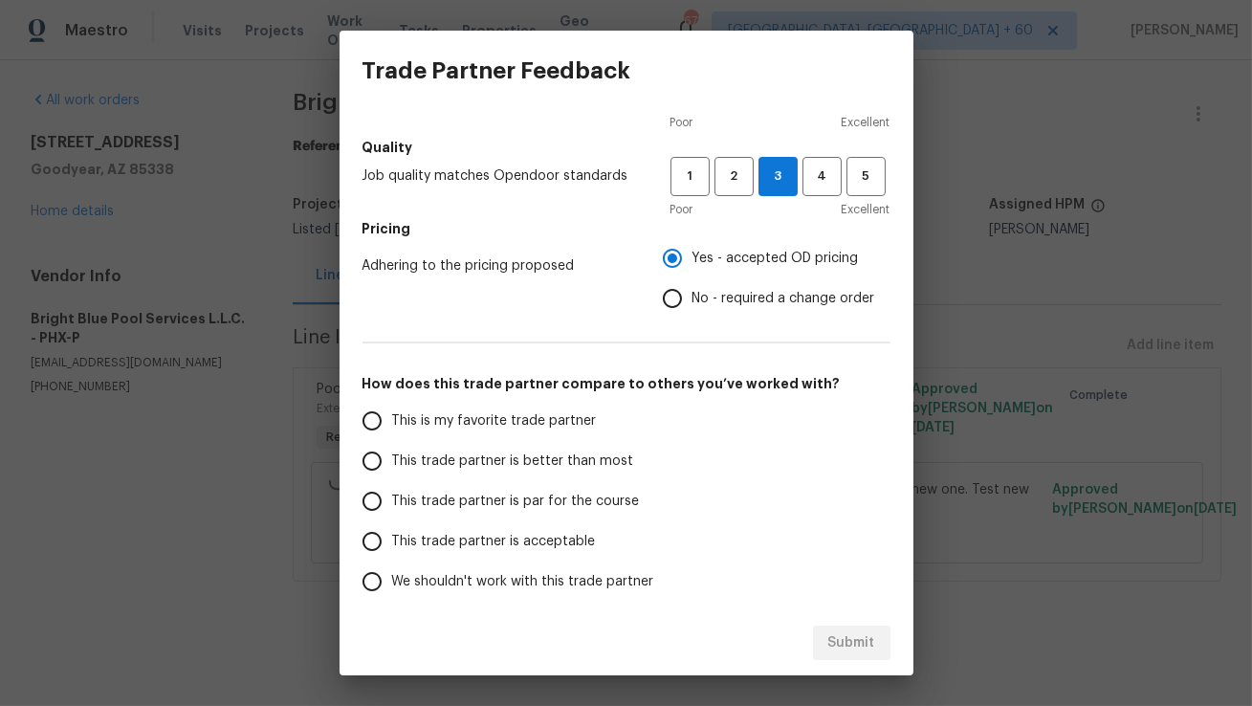
click at [378, 464] on input "This trade partner is better than most" at bounding box center [372, 461] width 40 height 40
click at [863, 647] on span "Submit" at bounding box center [851, 643] width 47 height 24
radio input "true"
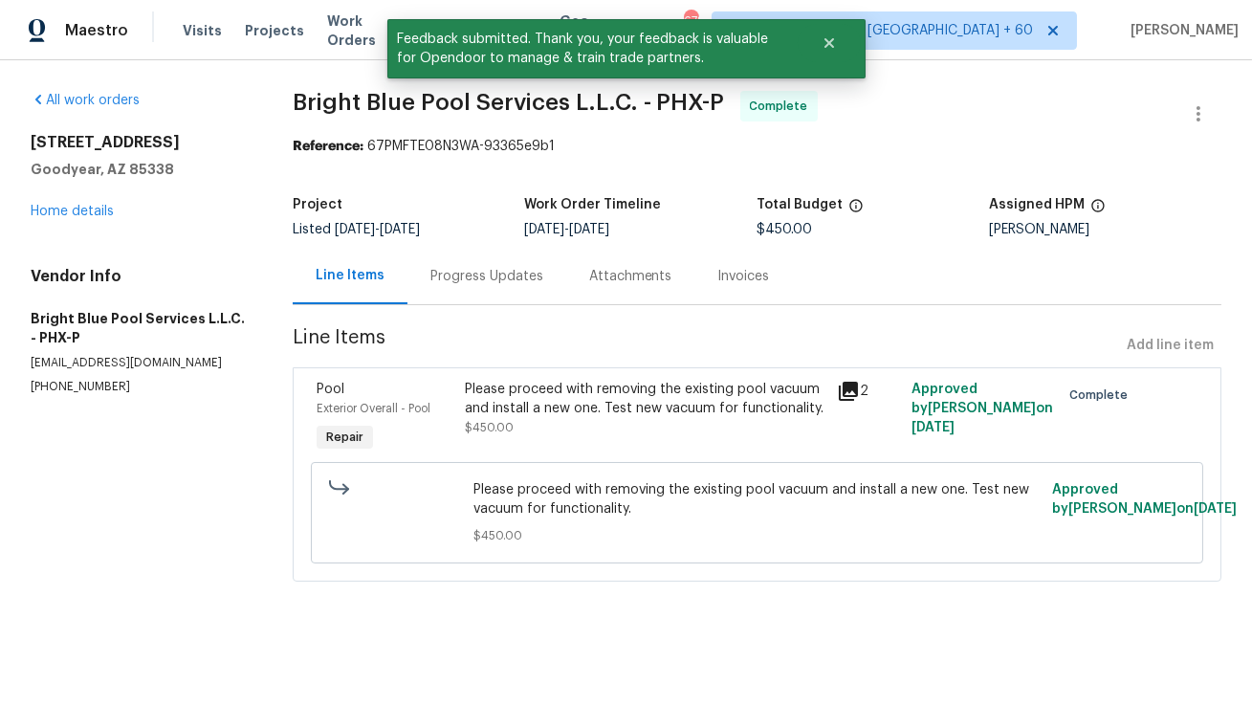
click at [481, 269] on div "Progress Updates" at bounding box center [486, 276] width 113 height 19
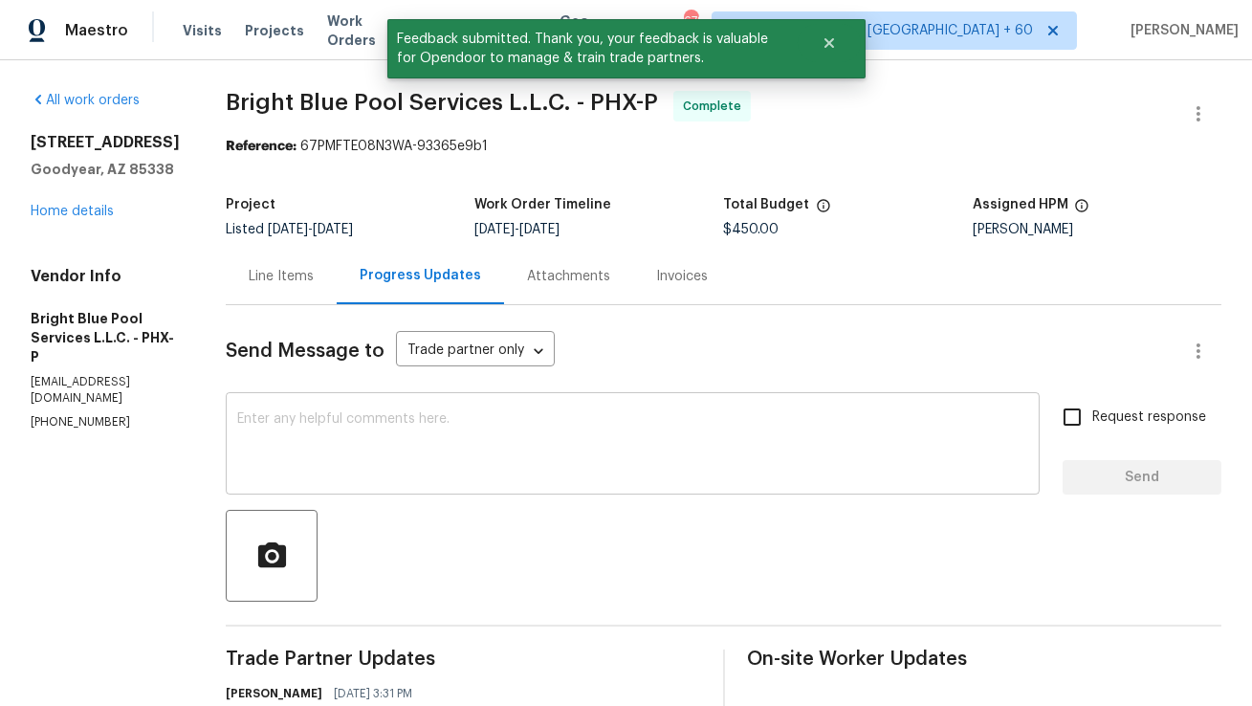
click at [723, 476] on textarea at bounding box center [632, 445] width 791 height 67
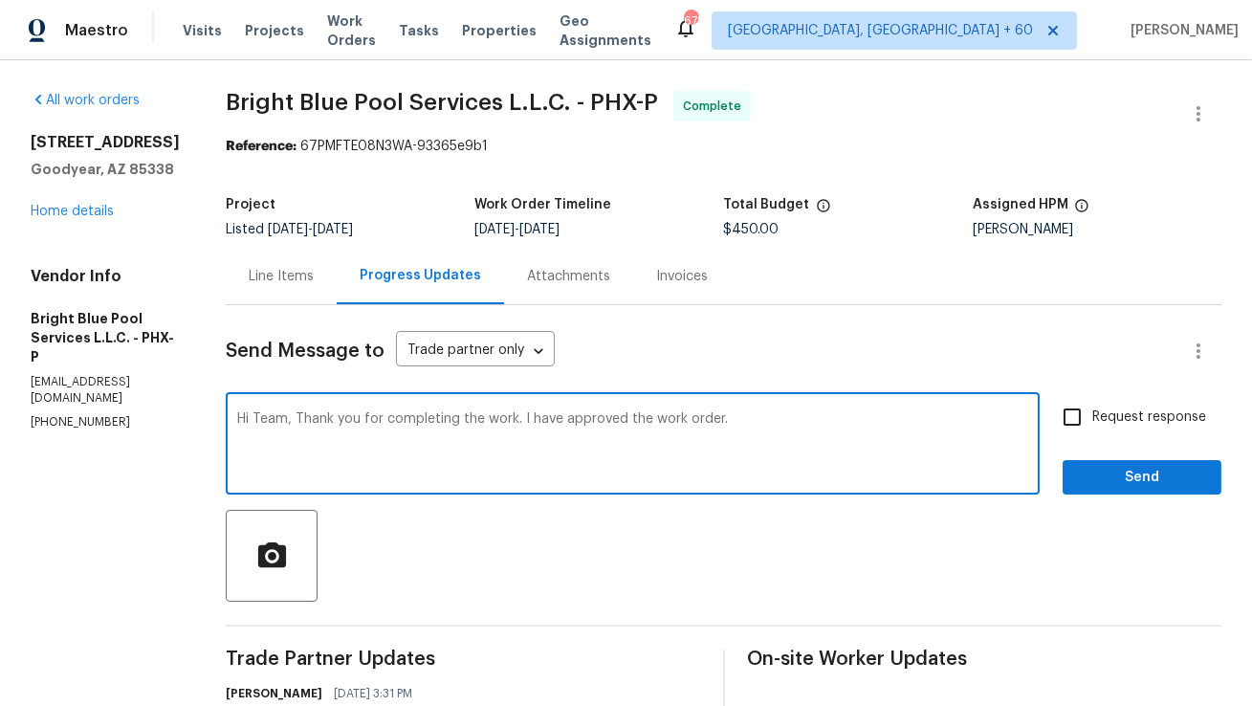
type textarea "Hi Team, Thank you for completing the work. I have approved the work order."
click at [1101, 467] on span "Send" at bounding box center [1142, 478] width 128 height 24
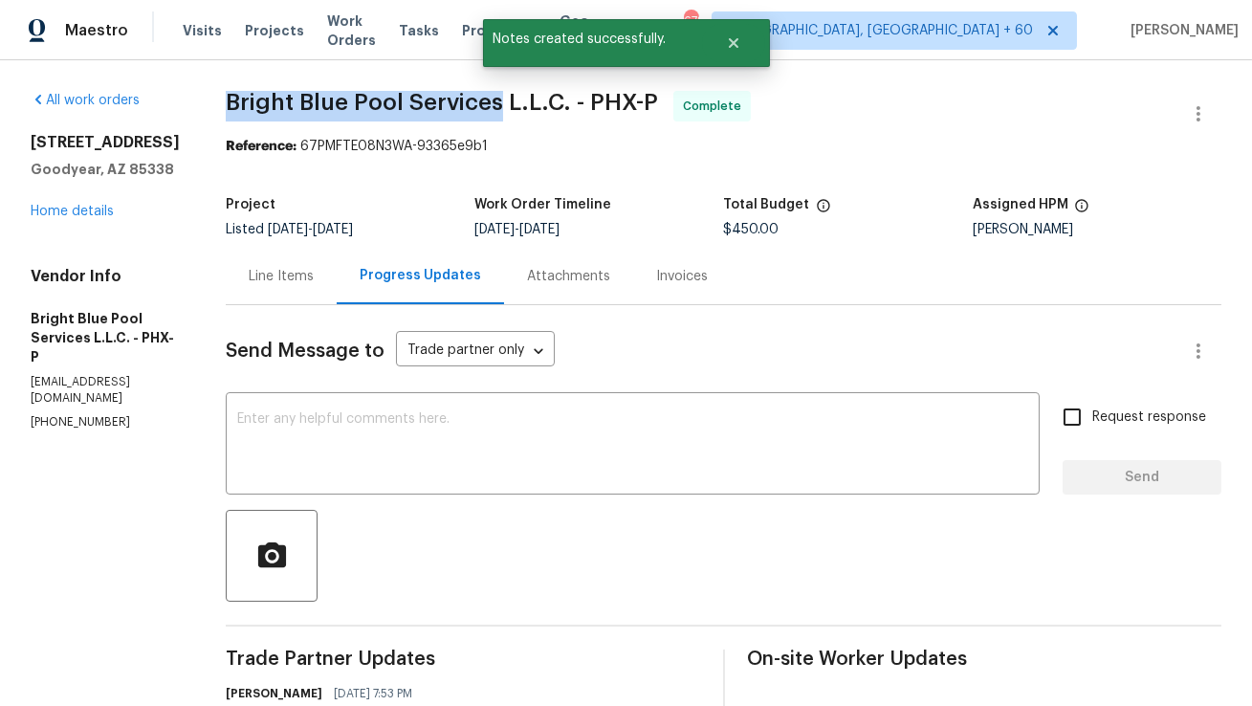
copy span "Bright Blue Pool Services"
drag, startPoint x: 215, startPoint y: 99, endPoint x: 486, endPoint y: 101, distance: 270.7
click at [486, 101] on span "Bright Blue Pool Services L.L.C. - PHX-P" at bounding box center [442, 102] width 432 height 23
